Goal: Information Seeking & Learning: Learn about a topic

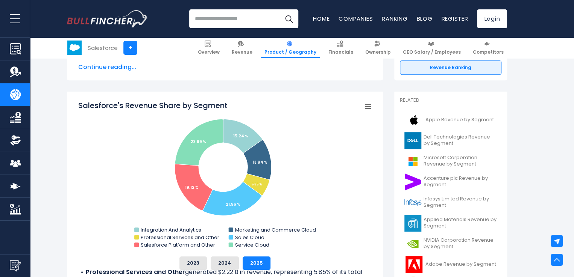
scroll to position [169, 0]
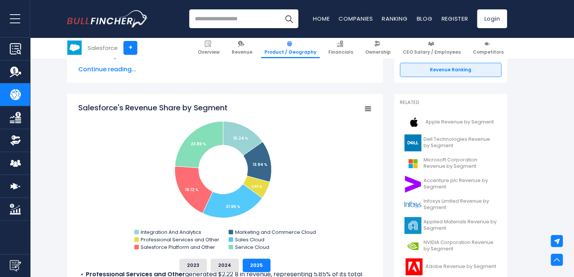
click at [350, 50] on span "Financials" at bounding box center [340, 52] width 25 height 6
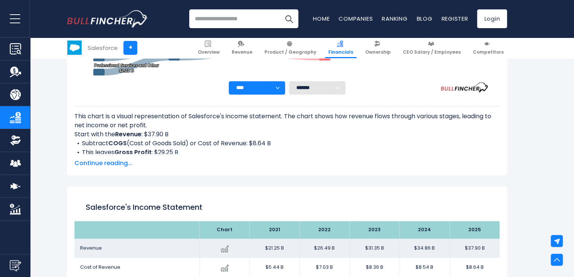
scroll to position [299, 0]
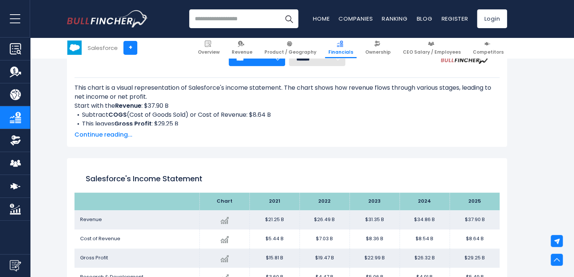
scroll to position [316, 0]
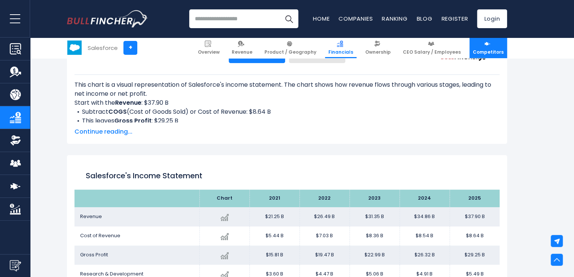
click at [491, 47] on link "Competitors" at bounding box center [488, 48] width 38 height 21
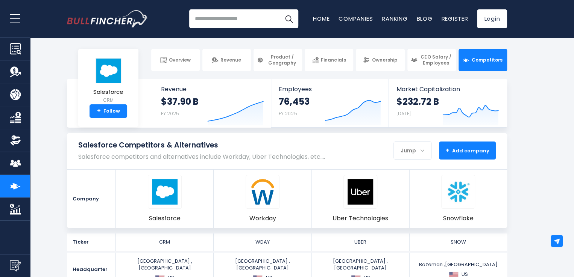
click at [459, 155] on button "+ Add company - Hide" at bounding box center [467, 151] width 57 height 18
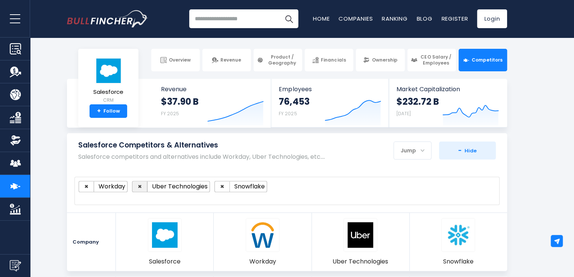
click at [140, 187] on span "×" at bounding box center [140, 186] width 4 height 9
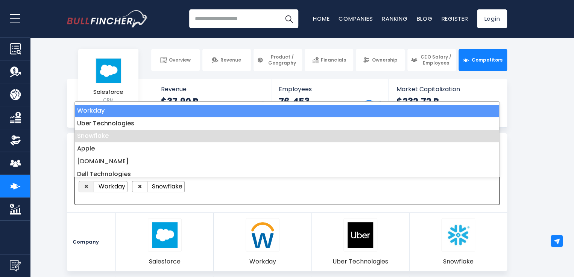
click at [86, 186] on span "×" at bounding box center [86, 186] width 4 height 9
select select "****"
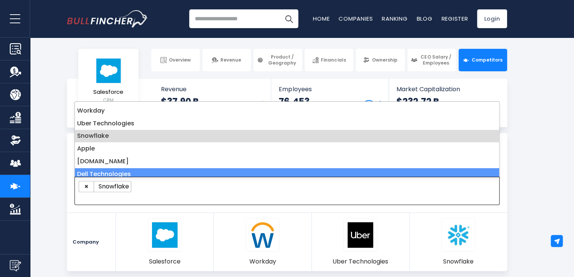
click at [217, 191] on ul "× Snowflake" at bounding box center [284, 186] width 410 height 11
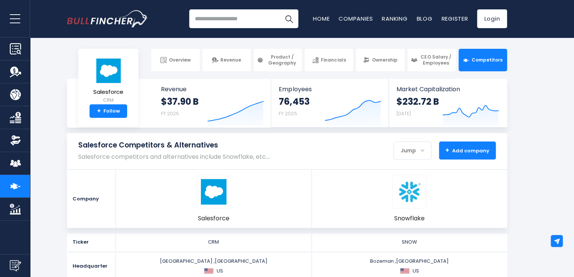
click at [472, 145] on button "+ Add company - Hide" at bounding box center [467, 151] width 57 height 18
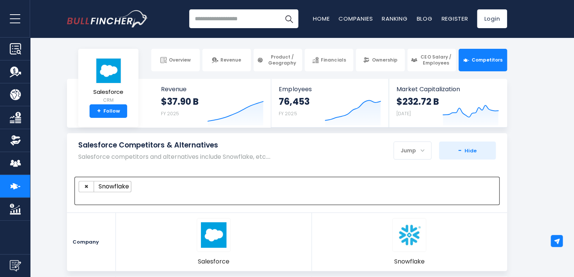
click at [144, 186] on ul "× Snowflake" at bounding box center [284, 186] width 410 height 11
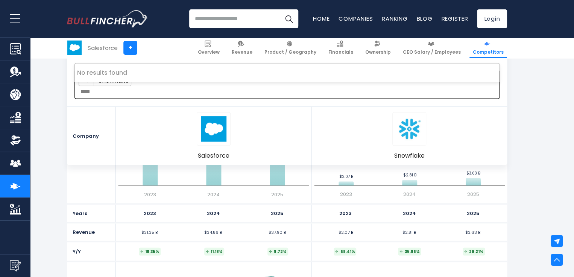
scroll to position [686, 0]
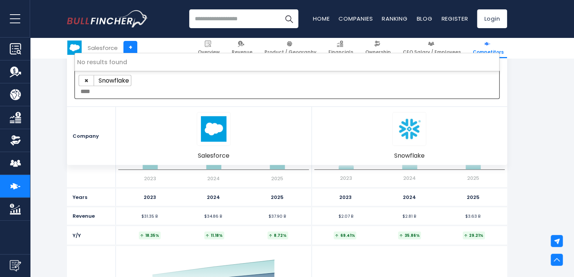
type textarea "****"
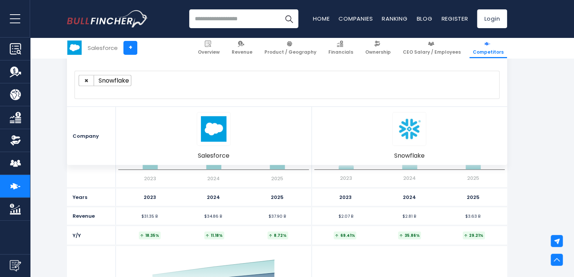
click at [511, 152] on div "Salesforce Competitors & Alternatives Salesforce competitors and alternatives i…" at bounding box center [286, 96] width 451 height 138
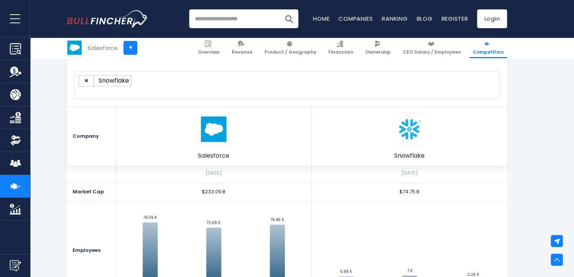
scroll to position [374, 0]
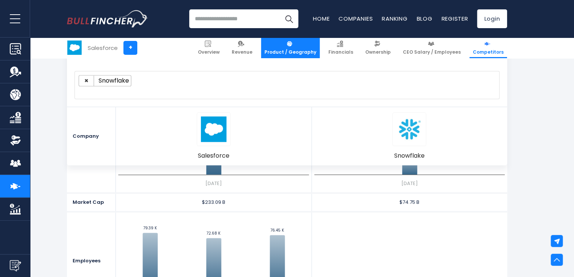
click at [293, 45] on img at bounding box center [289, 44] width 6 height 6
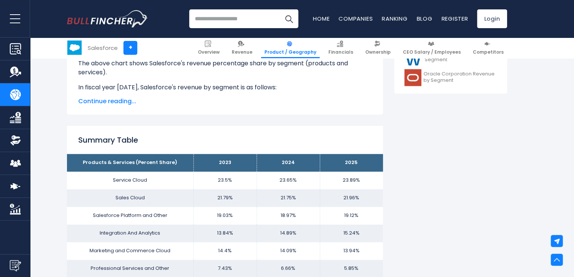
scroll to position [405, 0]
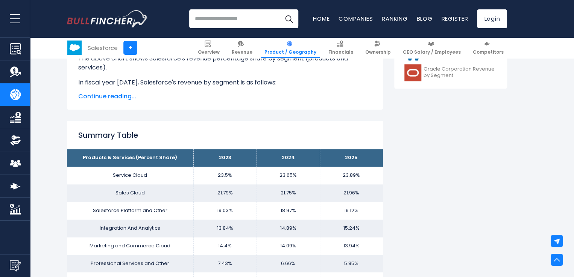
click at [117, 95] on span "Continue reading..." at bounding box center [224, 96] width 293 height 9
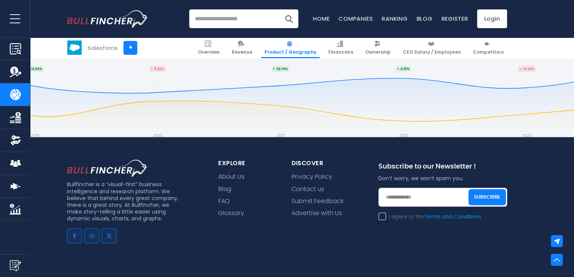
scroll to position [1911, 0]
